Goal: Information Seeking & Learning: Learn about a topic

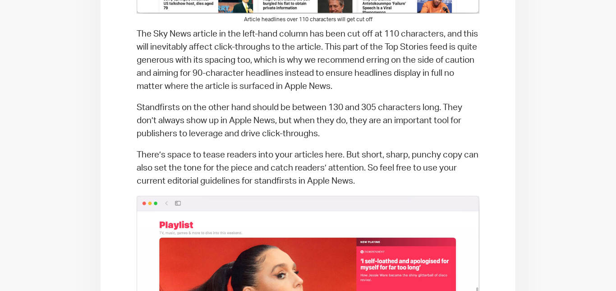
scroll to position [2608, 0]
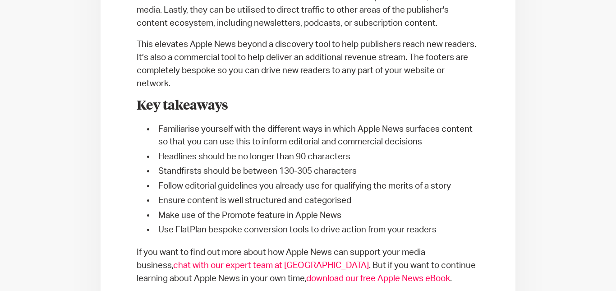
scroll to position [3517, 0]
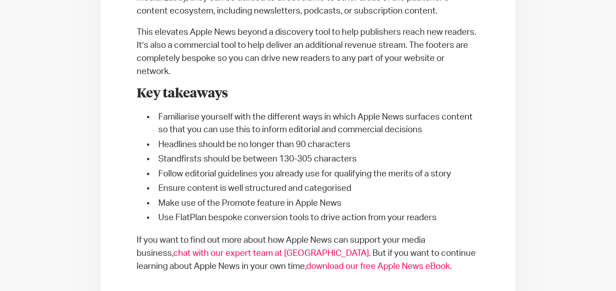
click at [306, 265] on link "download our free Apple News eBook" at bounding box center [378, 266] width 144 height 9
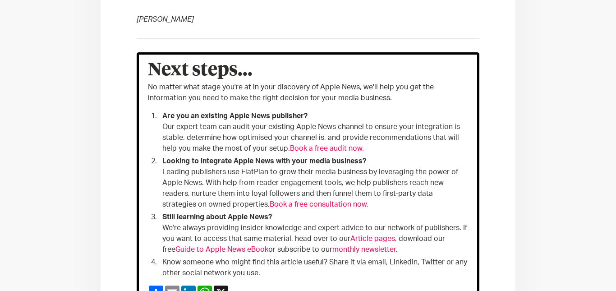
scroll to position [3850, 0]
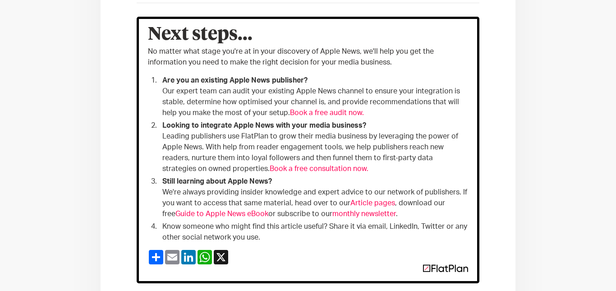
click at [364, 201] on link "Article pages" at bounding box center [373, 202] width 45 height 7
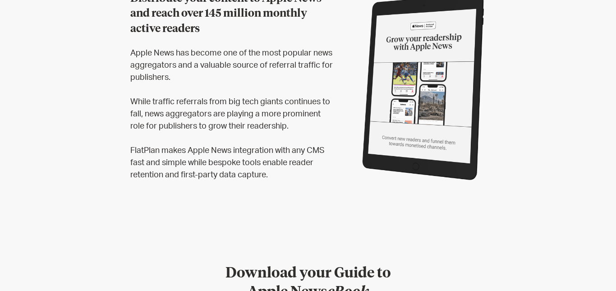
scroll to position [218, 0]
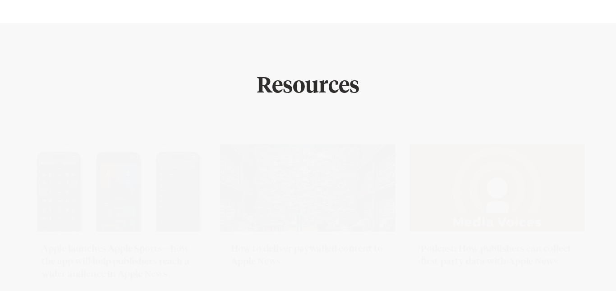
scroll to position [3386, 0]
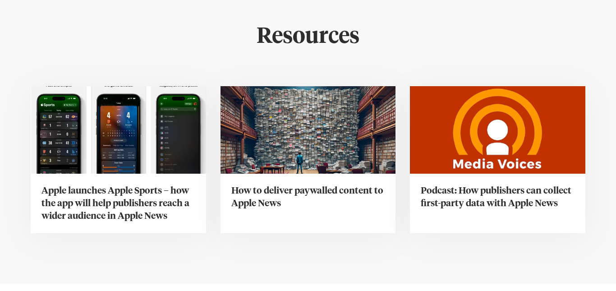
click at [254, 185] on h3 "How to deliver paywalled content to Apple News" at bounding box center [307, 197] width 153 height 25
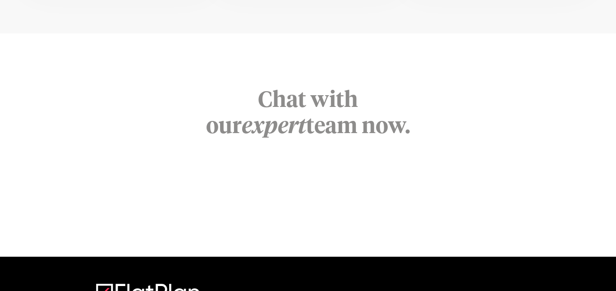
scroll to position [3730, 0]
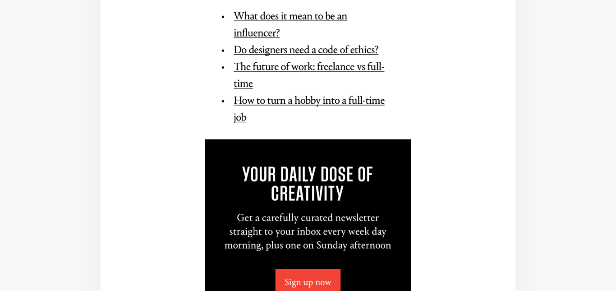
scroll to position [1020, 0]
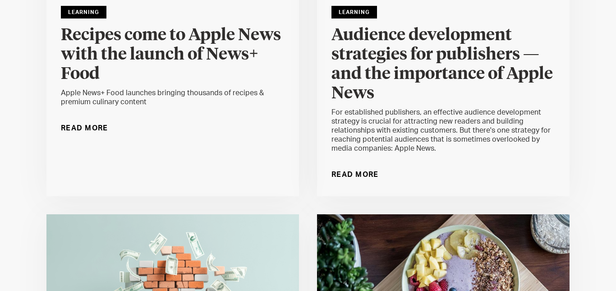
click at [389, 46] on h4 "Audience development strategies for publishers — and the importance of Apple Ne…" at bounding box center [444, 65] width 224 height 78
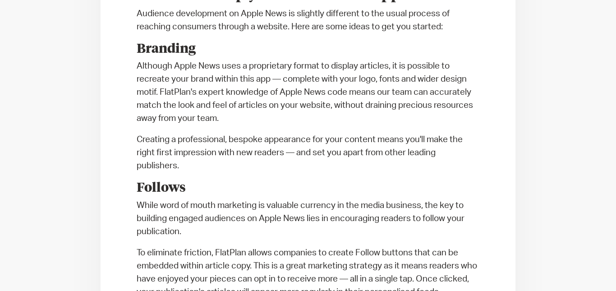
scroll to position [1560, 0]
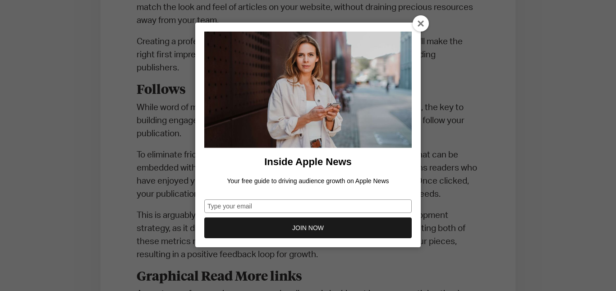
click at [424, 23] on icon at bounding box center [421, 23] width 7 height 7
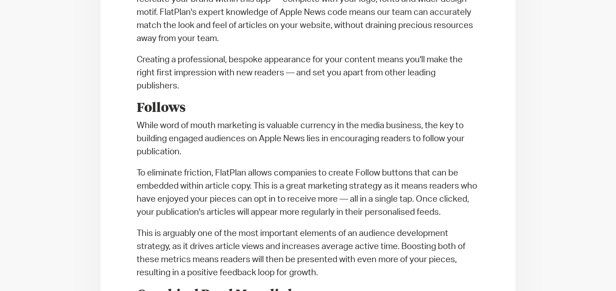
scroll to position [1543, 0]
